Goal: Complete application form

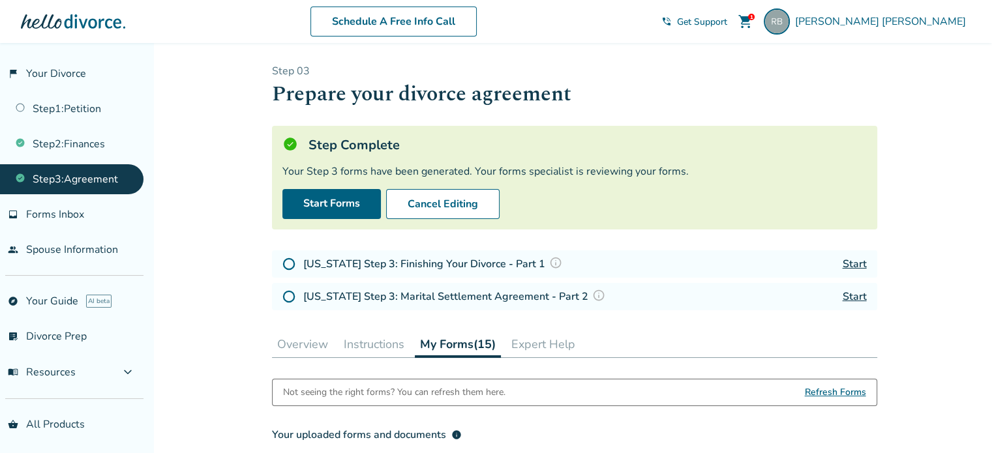
click at [858, 265] on link "Start" at bounding box center [855, 264] width 24 height 14
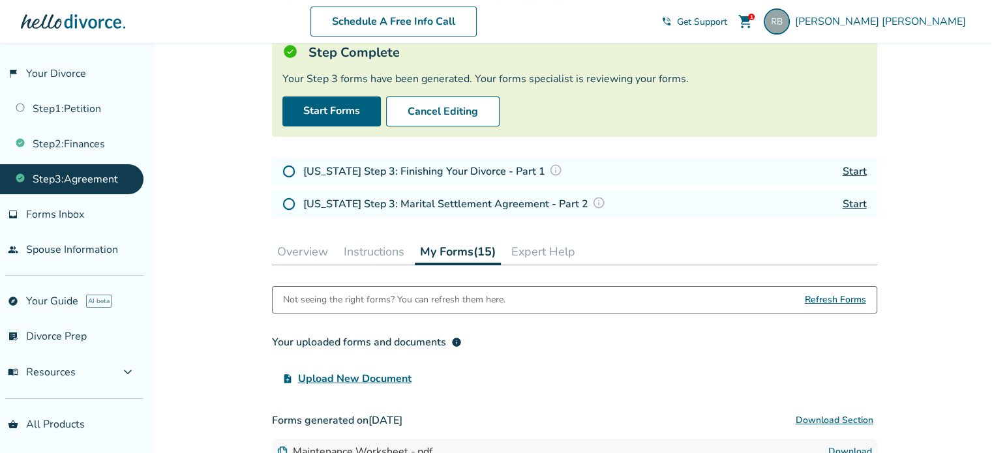
click at [855, 203] on link "Start" at bounding box center [855, 204] width 24 height 14
